Goal: Navigation & Orientation: Find specific page/section

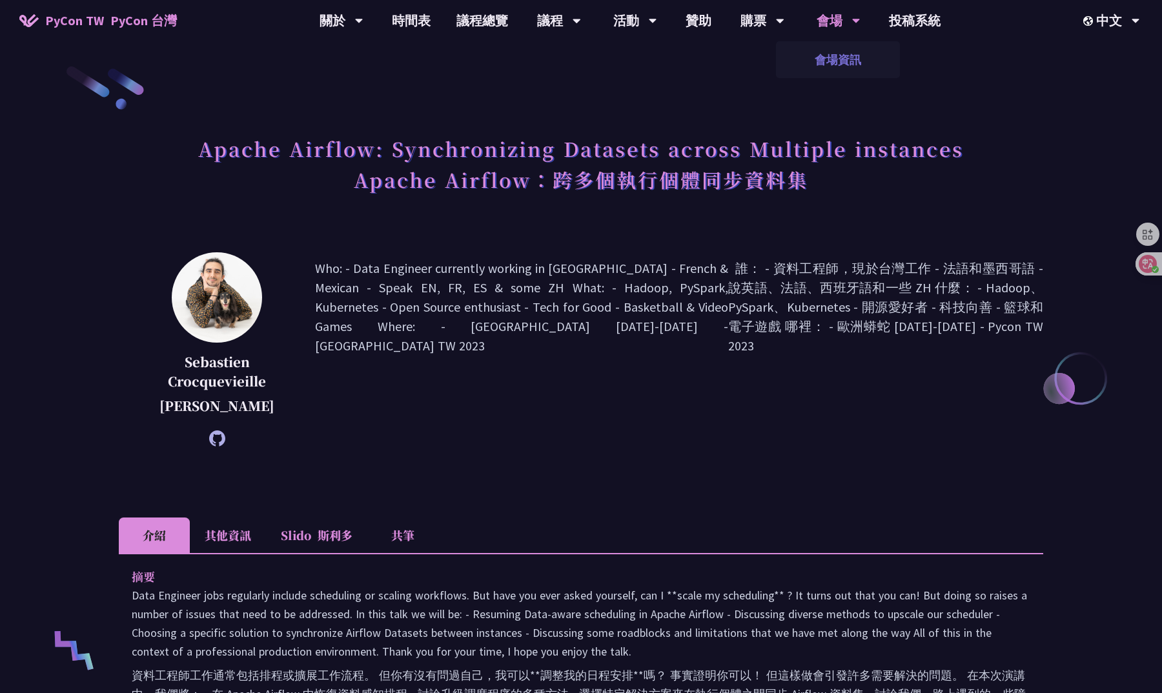
click at [824, 67] on link "會場資訊" at bounding box center [838, 60] width 124 height 30
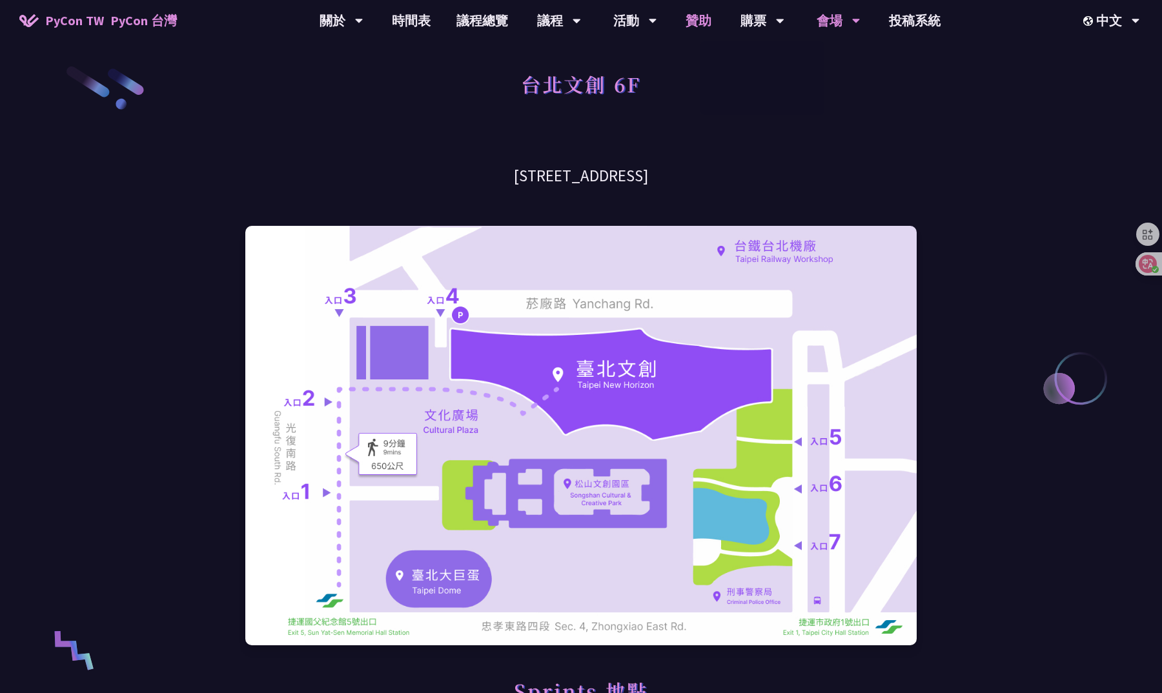
click at [697, 21] on link "贊助" at bounding box center [699, 20] width 52 height 41
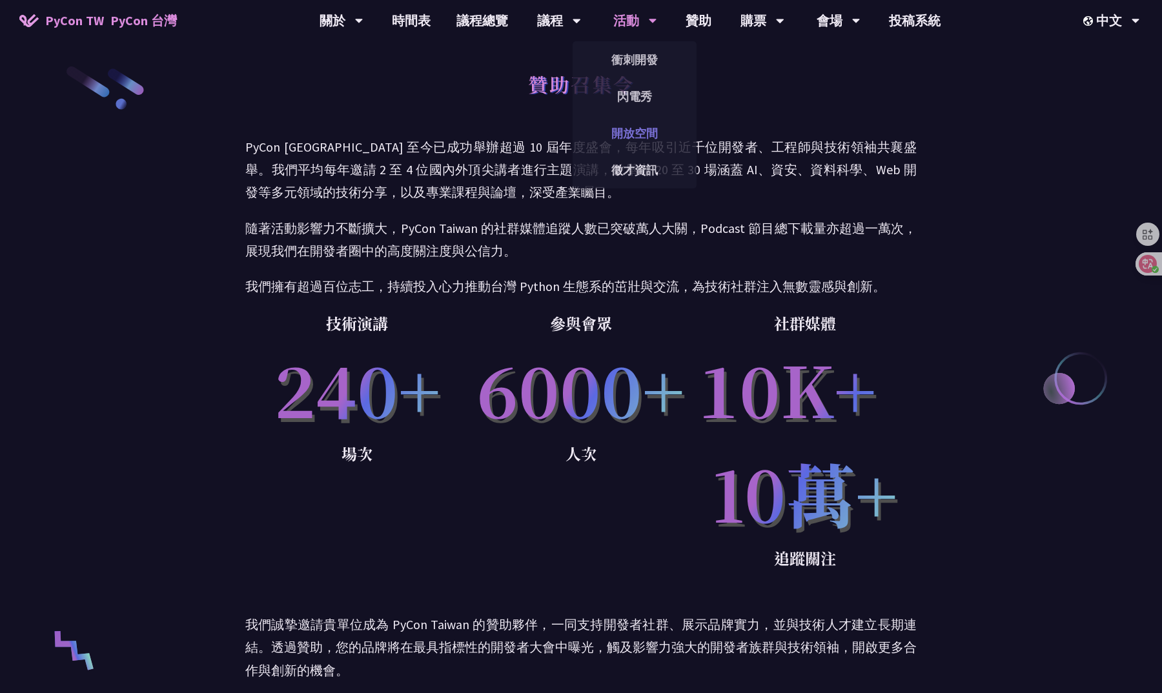
click at [661, 124] on link "開放空間" at bounding box center [635, 133] width 124 height 30
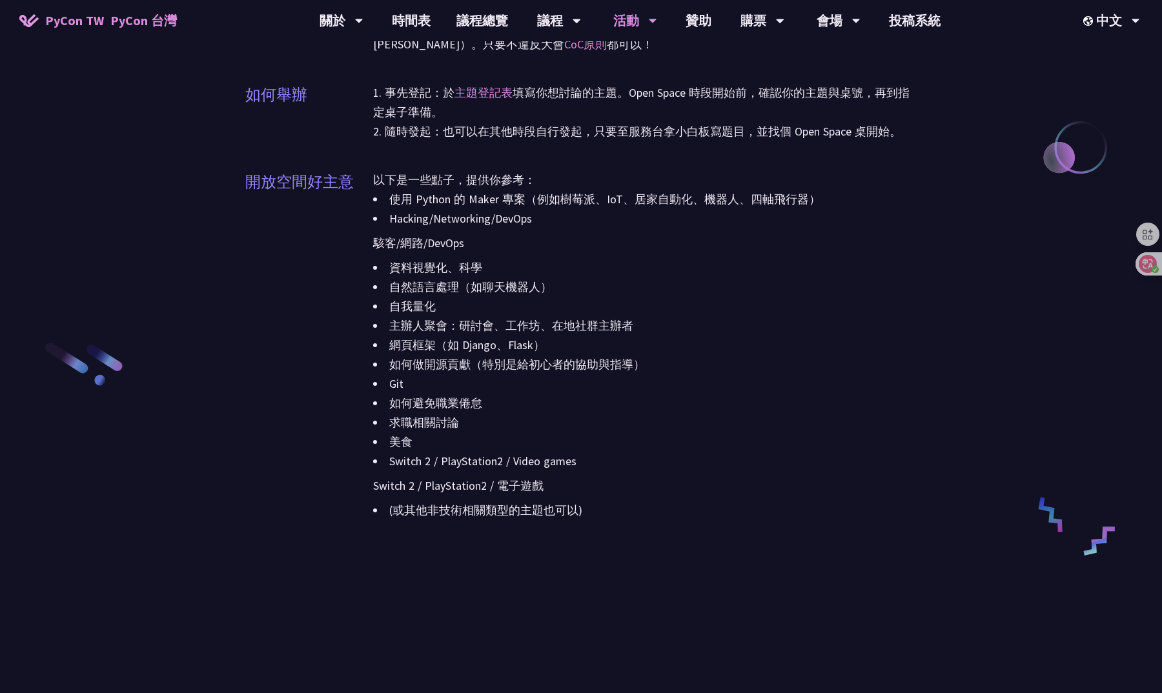
scroll to position [1400, 0]
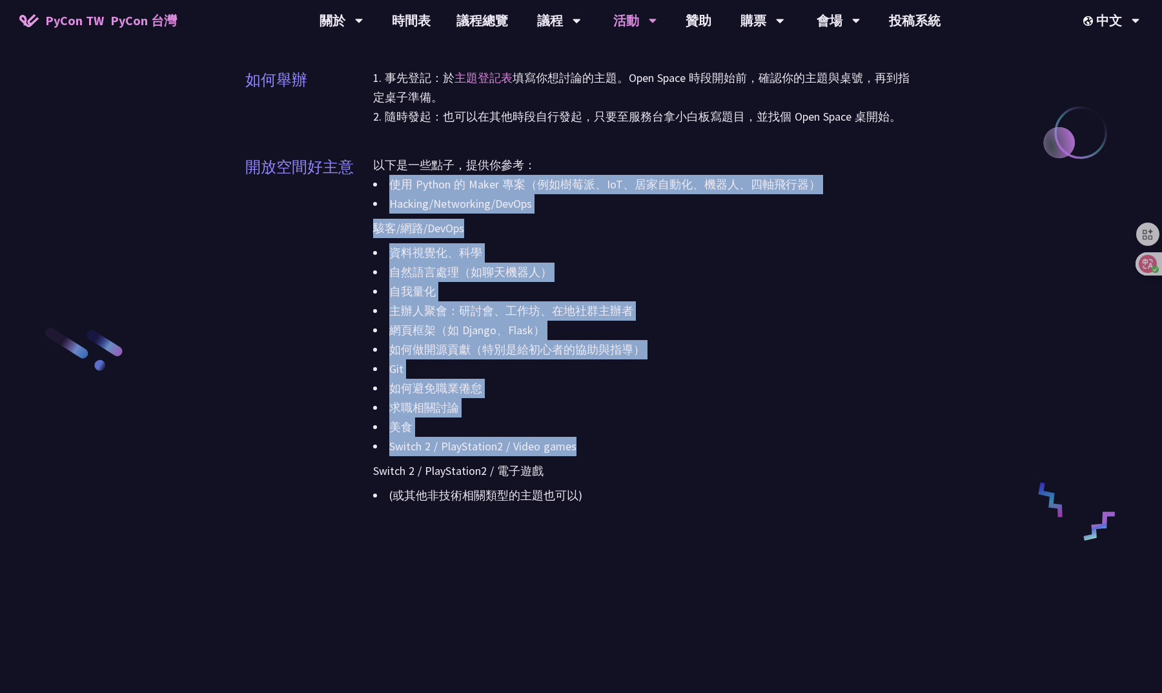
drag, startPoint x: 364, startPoint y: 184, endPoint x: 635, endPoint y: 447, distance: 377.6
click at [635, 447] on div "使用 Python 的 Maker 專案（例如樹莓派、IoT、居家自動化、機器人、四軸飛行器） Hacking/Networking/DevOps 駭客/網路…" at bounding box center [645, 340] width 544 height 331
click at [635, 447] on li "Switch 2 / PlayStation2 / Video games Switch 2 / PlayStation2 / 電子遊戲" at bounding box center [645, 461] width 544 height 49
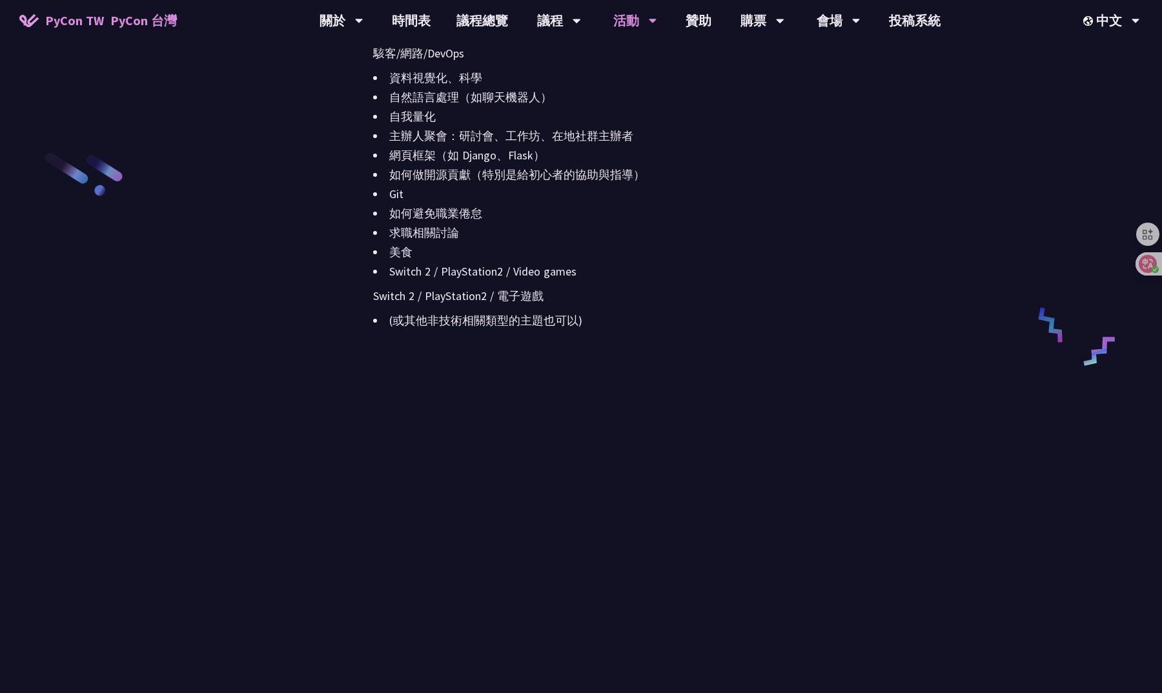
scroll to position [1895, 0]
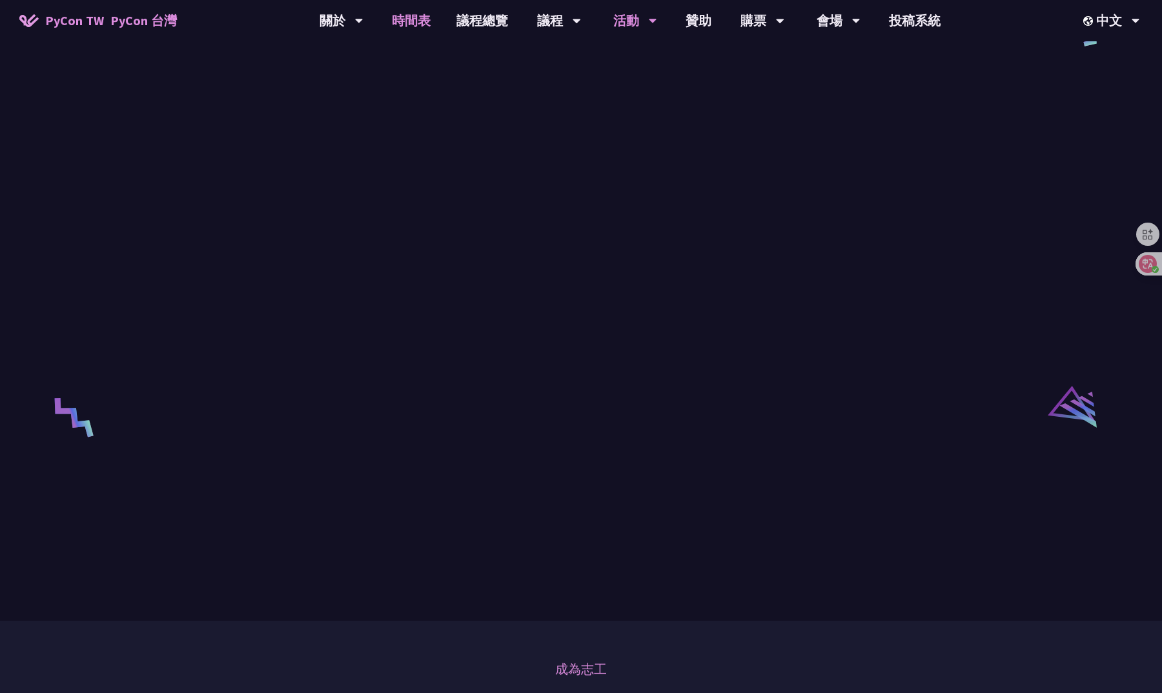
click at [426, 24] on link "時間表" at bounding box center [411, 20] width 65 height 41
click at [424, 26] on link "時間表" at bounding box center [411, 20] width 65 height 41
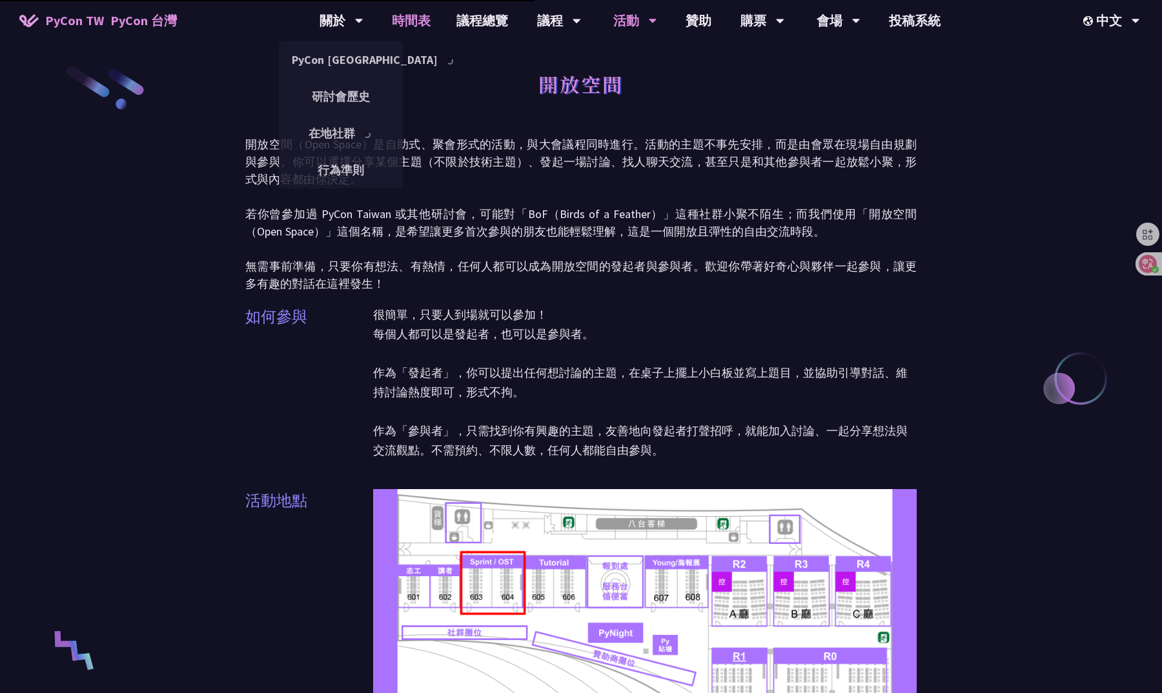
scroll to position [0, 0]
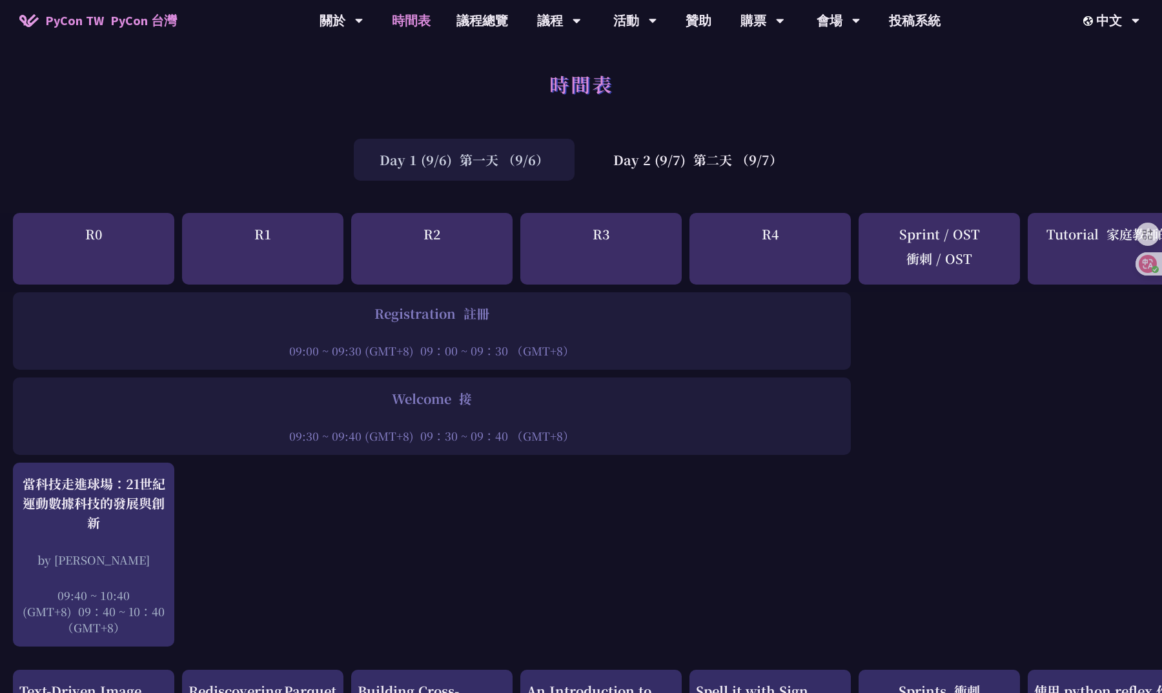
scroll to position [1699, 0]
